Goal: Information Seeking & Learning: Learn about a topic

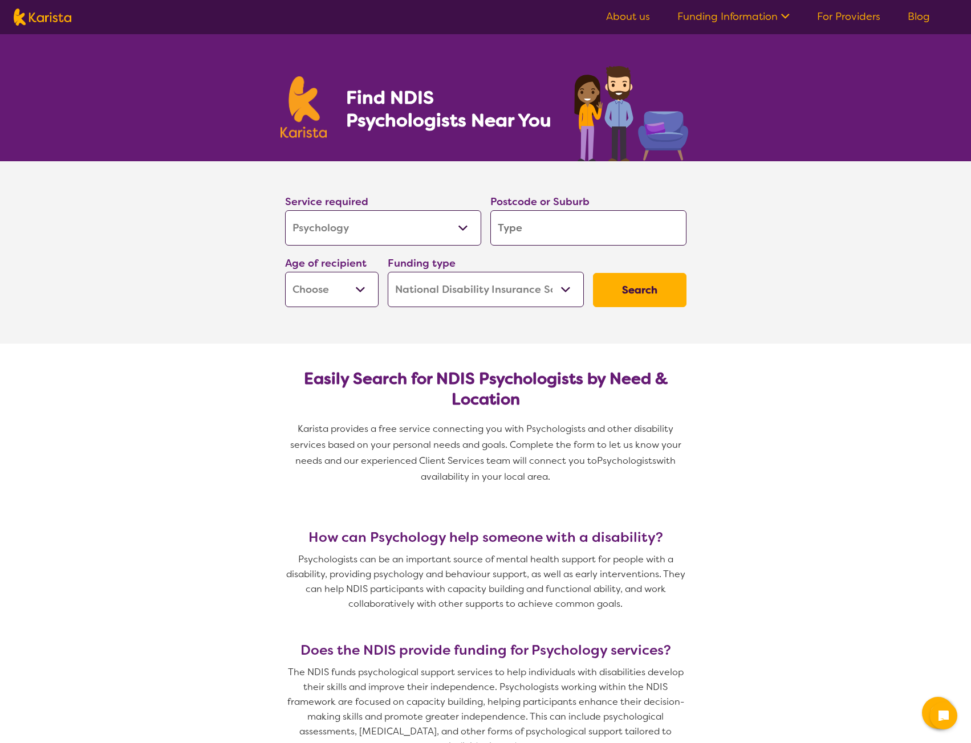
select select "Psychology"
select select "NDIS"
select select "Psychology"
select select "NDIS"
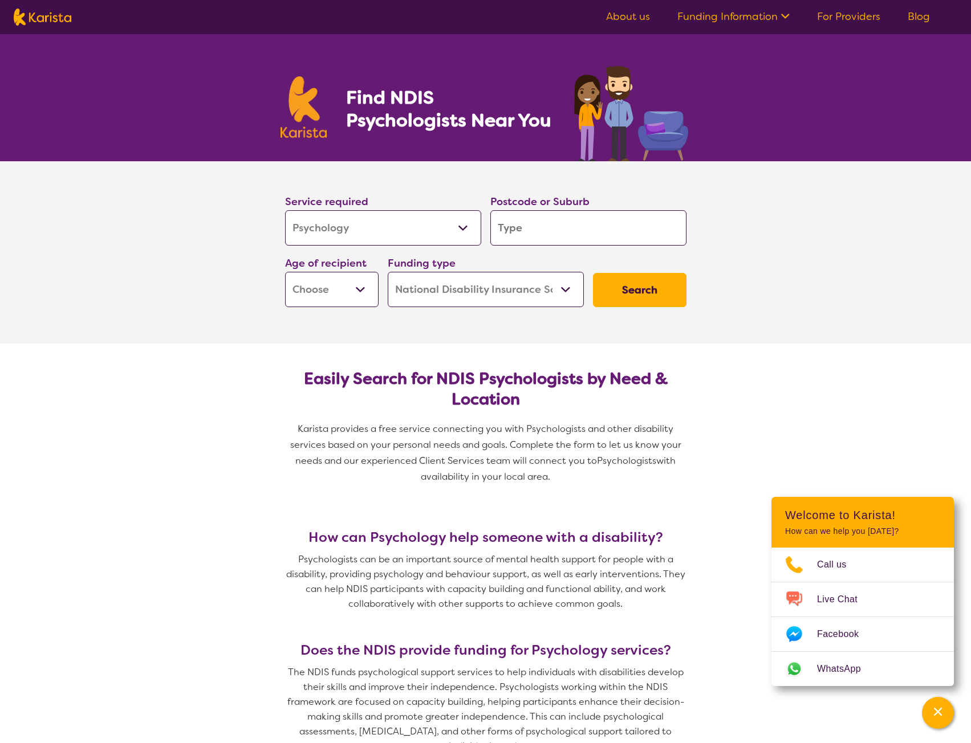
click at [607, 229] on input "search" at bounding box center [588, 227] width 196 height 35
type input "2"
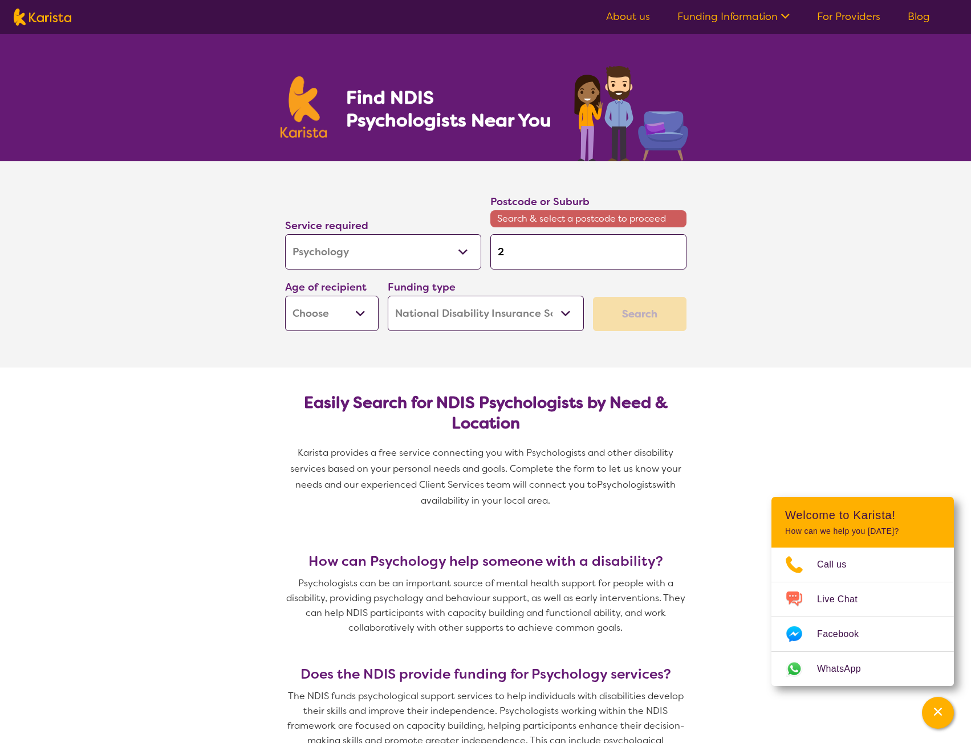
type input "22"
type input "229"
type input "2295"
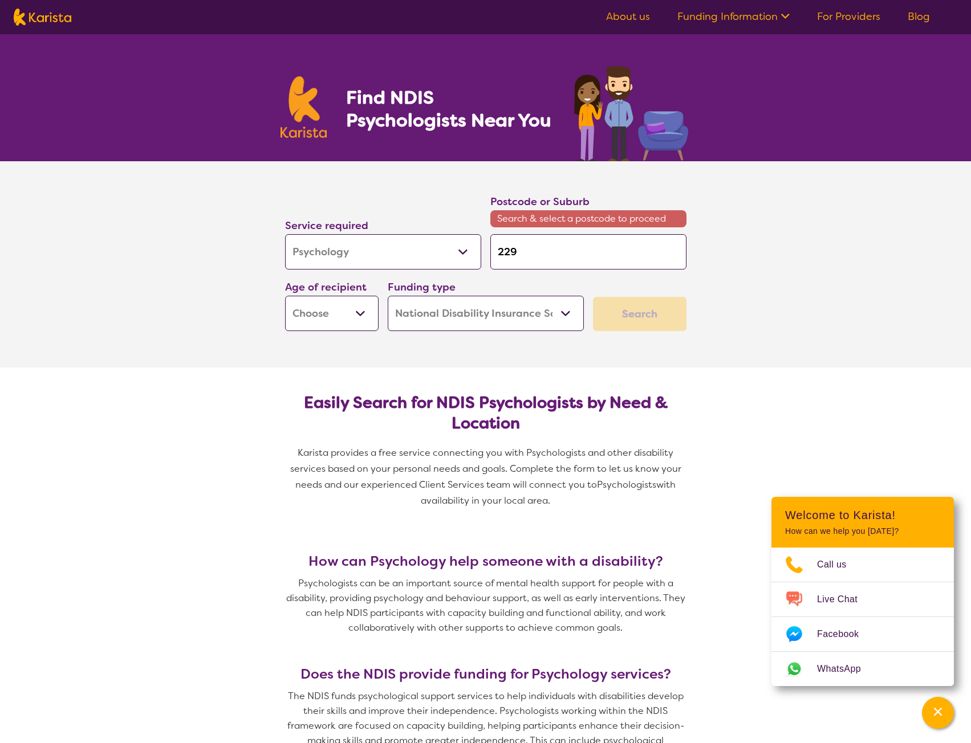
type input "2295"
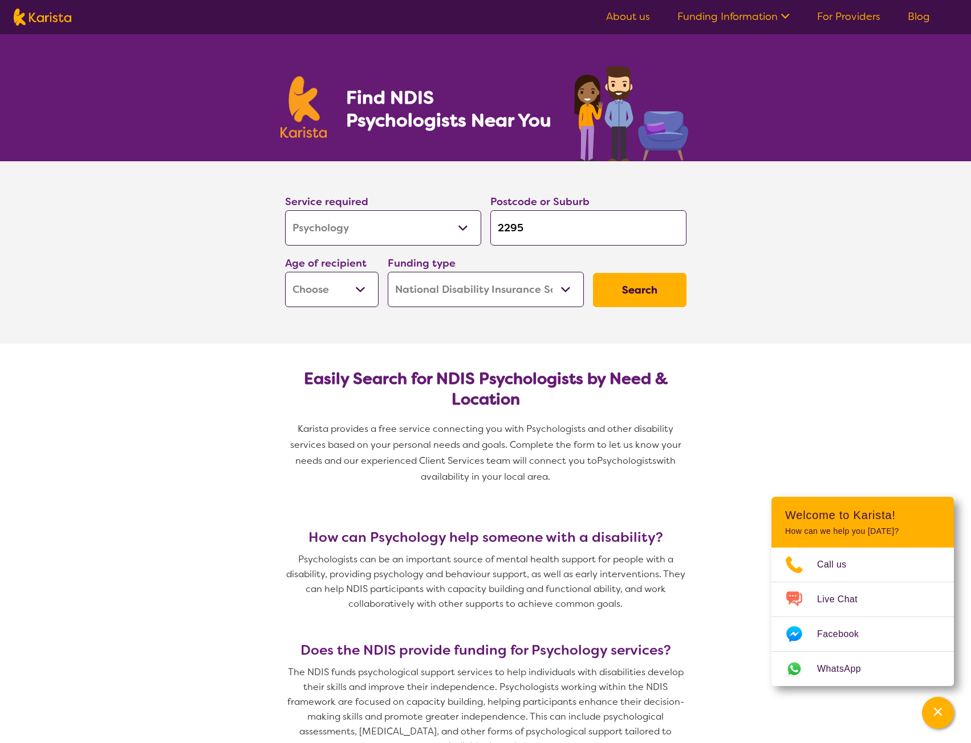
type input "2295"
click at [355, 295] on select "Early Childhood - 0 to 9 Child - 10 to 11 Adolescent - 12 to 17 Adult - 18 to 6…" at bounding box center [331, 289] width 93 height 35
select select "EC"
click at [285, 272] on select "Early Childhood - 0 to 9 Child - 10 to 11 Adolescent - 12 to 17 Adult - 18 to 6…" at bounding box center [331, 289] width 93 height 35
select select "EC"
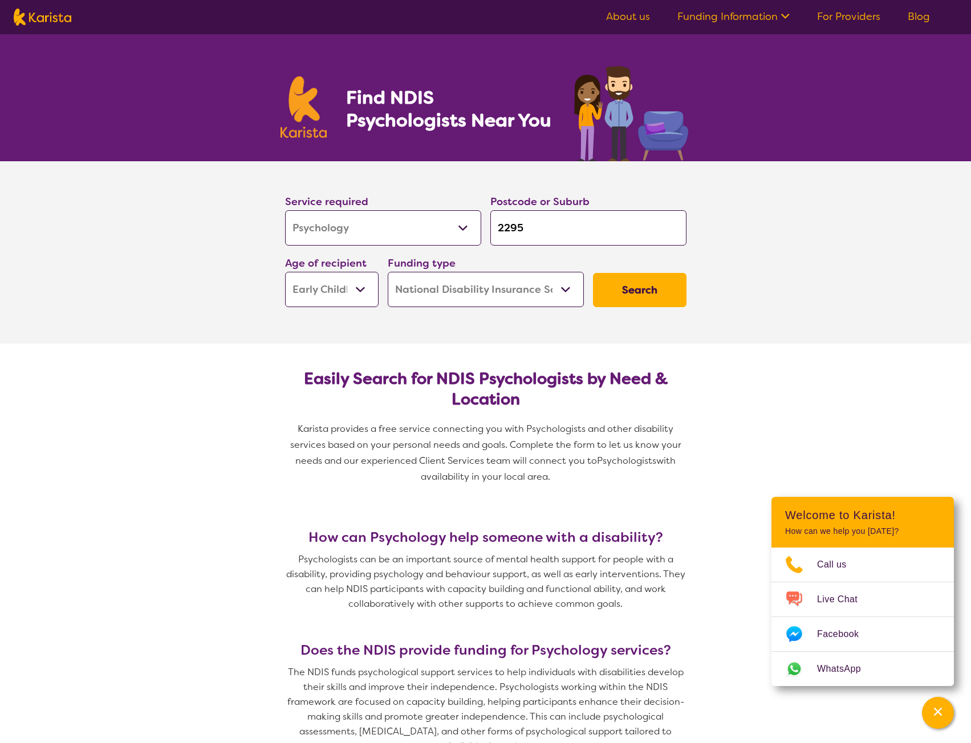
click at [481, 289] on select "Home Care Package (HCP) National Disability Insurance Scheme (NDIS) I don't know" at bounding box center [486, 289] width 196 height 35
select select "i-don-t-know"
click at [388, 272] on select "Home Care Package (HCP) National Disability Insurance Scheme (NDIS) I don't know" at bounding box center [486, 289] width 196 height 35
select select "i-don-t-know"
click at [654, 289] on button "Search" at bounding box center [639, 290] width 93 height 34
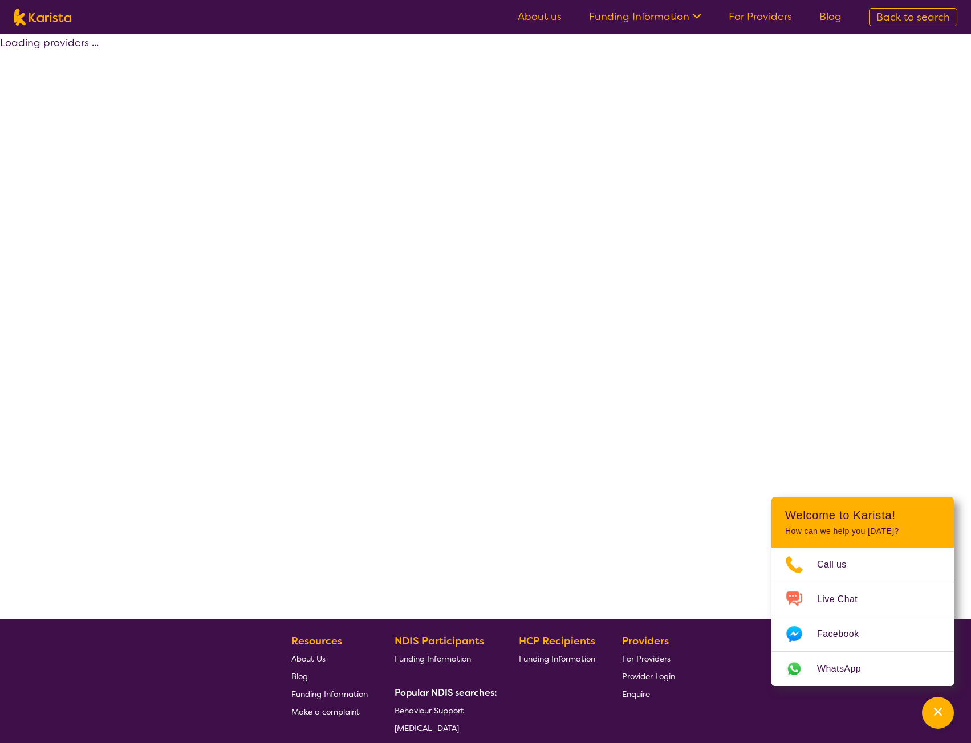
select select "Psychology"
select select "EC"
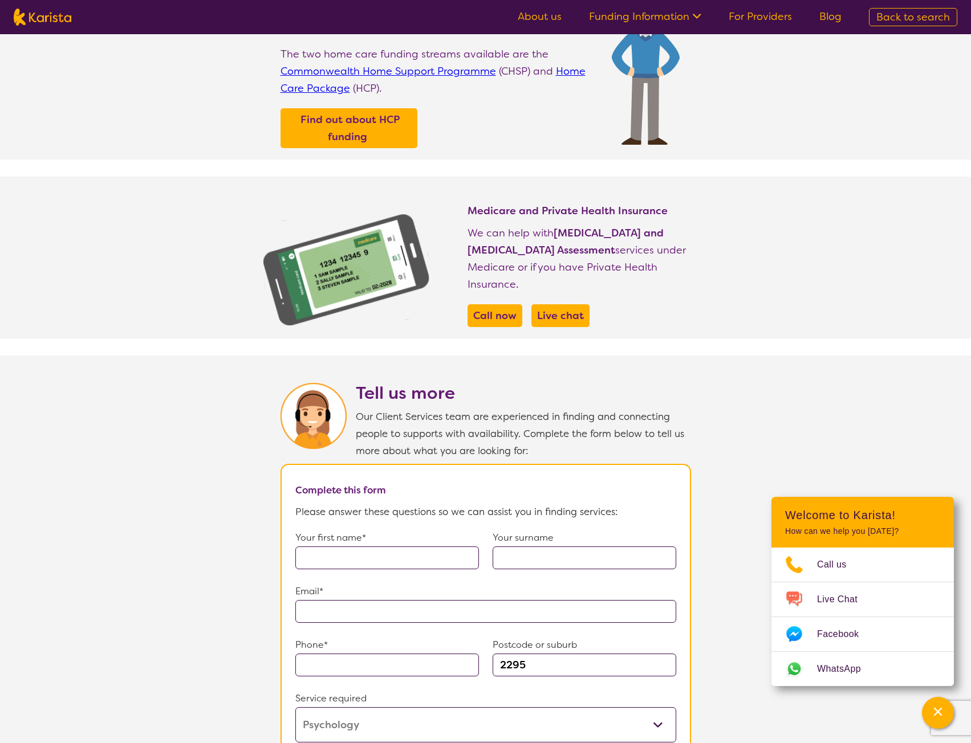
scroll to position [513, 0]
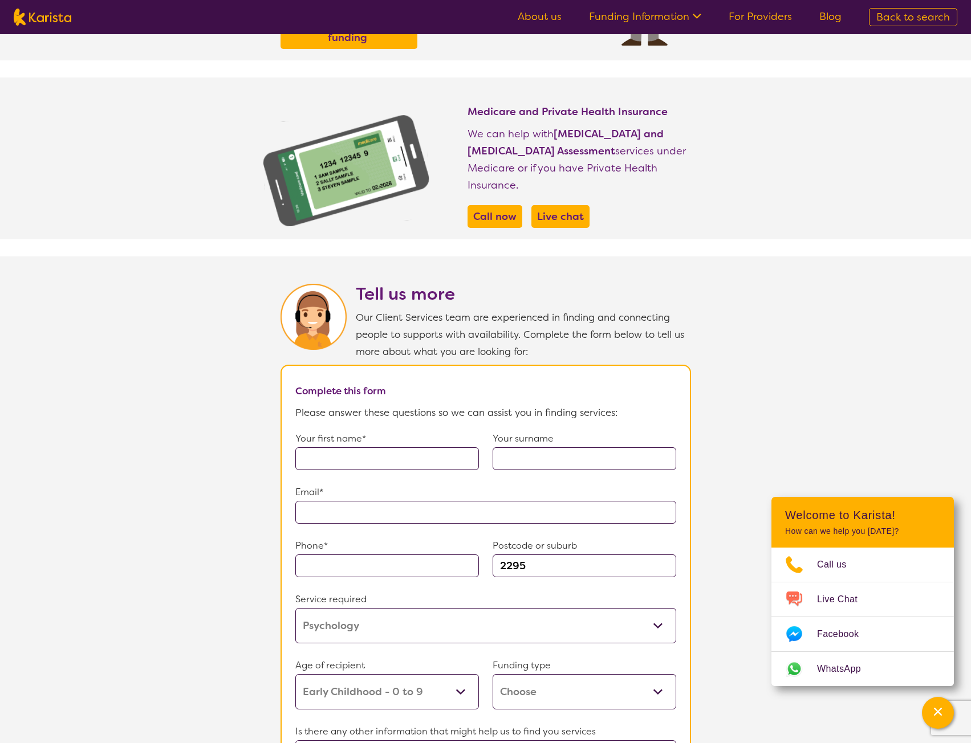
select select "Psychology"
select select "EC"
select select "NDIS"
select select "Psychology"
select select "EC"
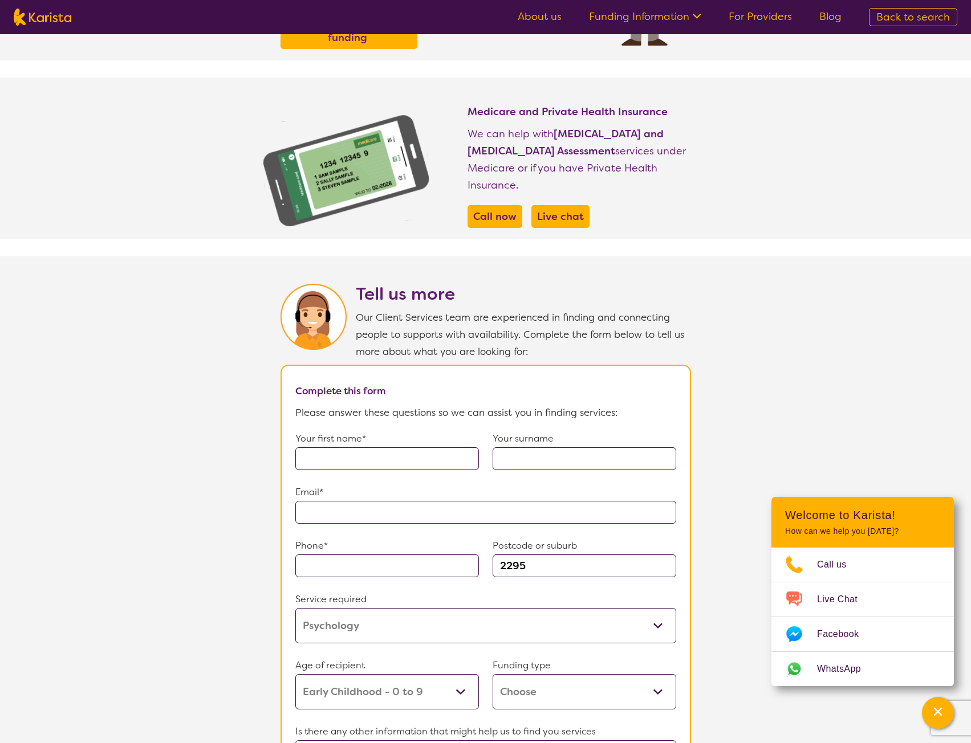
select select "NDIS"
